Goal: Transaction & Acquisition: Purchase product/service

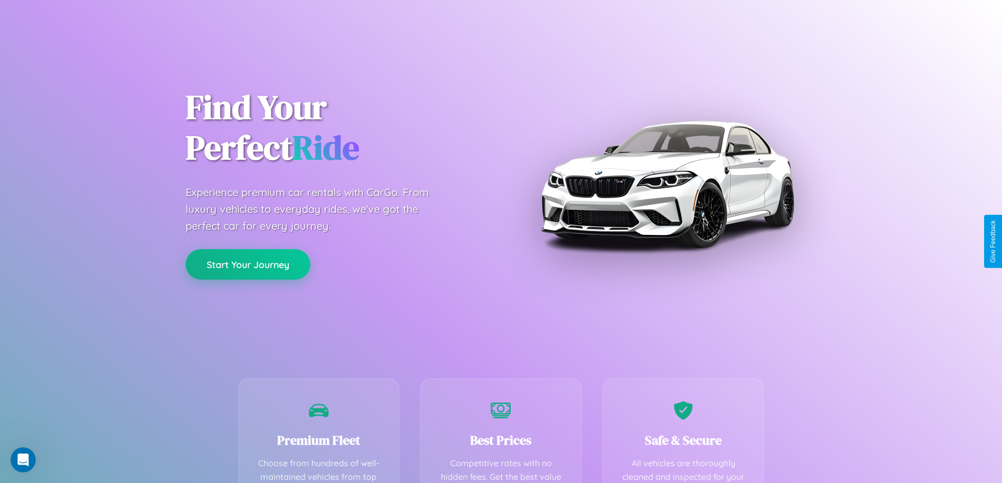
click at [248, 265] on button "Start Your Journey" at bounding box center [248, 264] width 125 height 31
click at [248, 264] on button "Start Your Journey" at bounding box center [248, 264] width 125 height 31
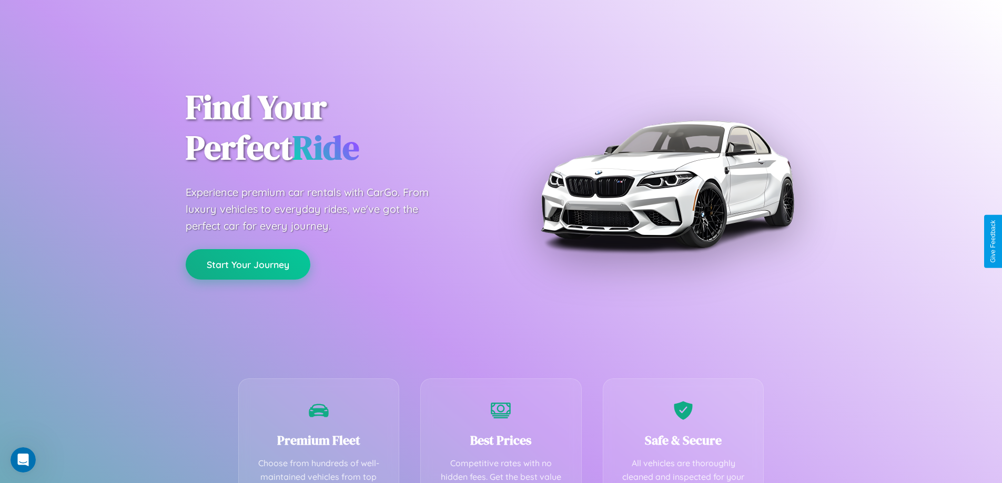
click at [248, 264] on button "Start Your Journey" at bounding box center [248, 264] width 125 height 31
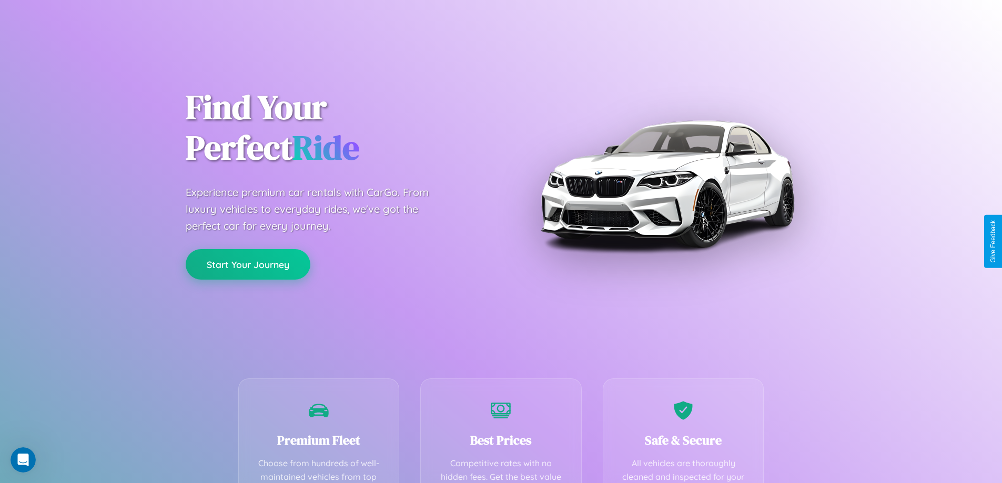
click at [248, 264] on button "Start Your Journey" at bounding box center [248, 264] width 125 height 31
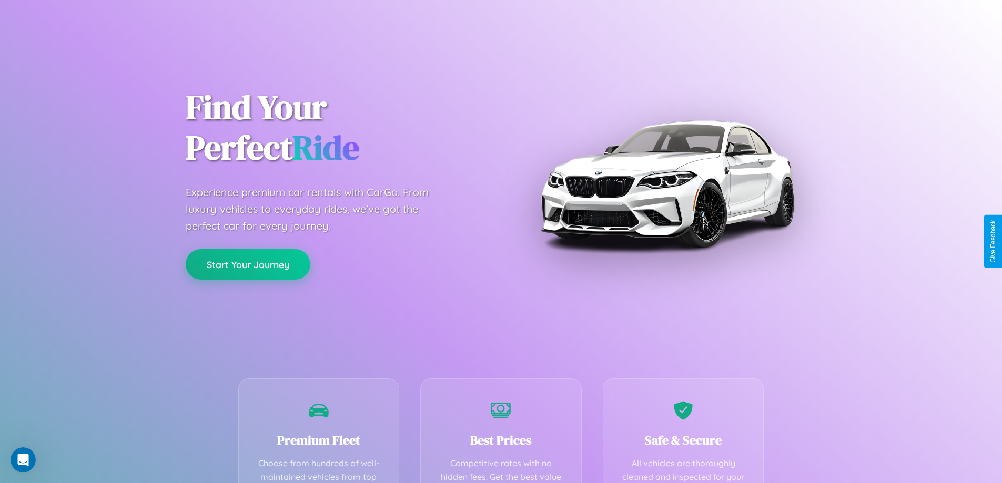
click at [248, 264] on button "Start Your Journey" at bounding box center [248, 264] width 125 height 31
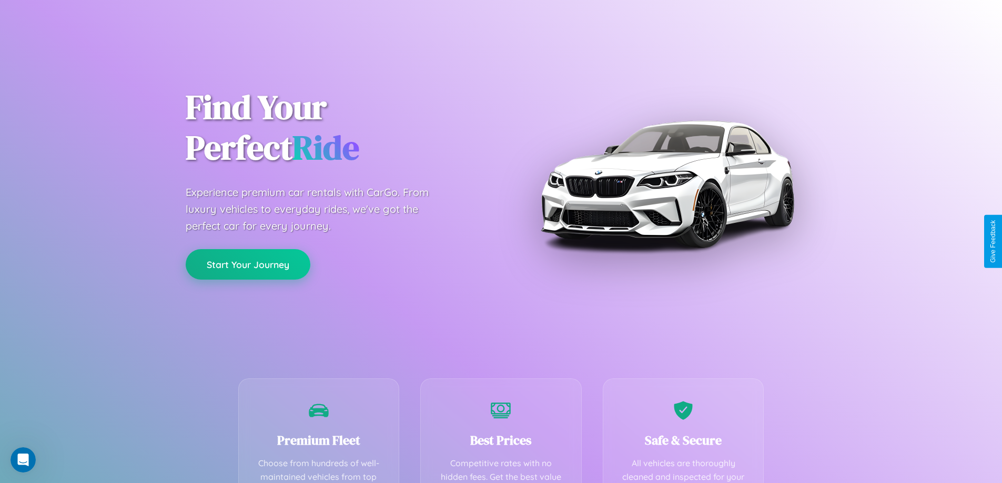
click at [248, 264] on button "Start Your Journey" at bounding box center [248, 264] width 125 height 31
